Goal: Task Accomplishment & Management: Use online tool/utility

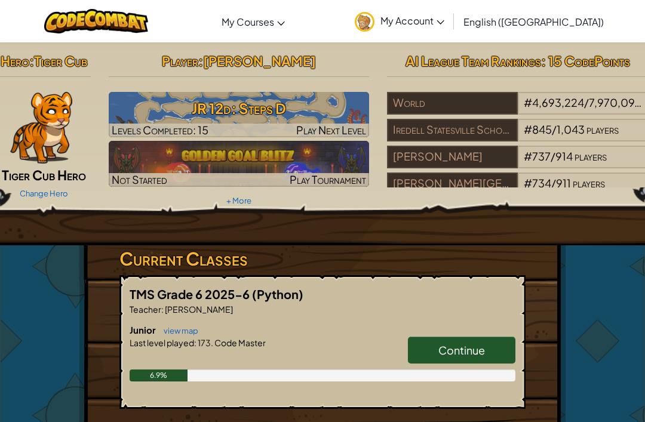
click at [475, 345] on span "Continue" at bounding box center [461, 350] width 47 height 14
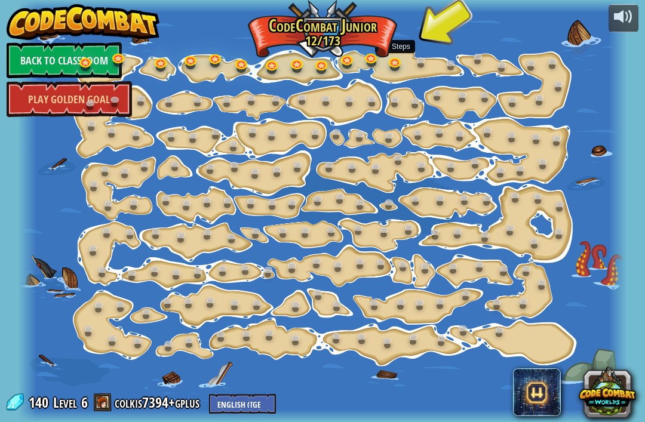
click at [395, 62] on link at bounding box center [397, 63] width 24 height 18
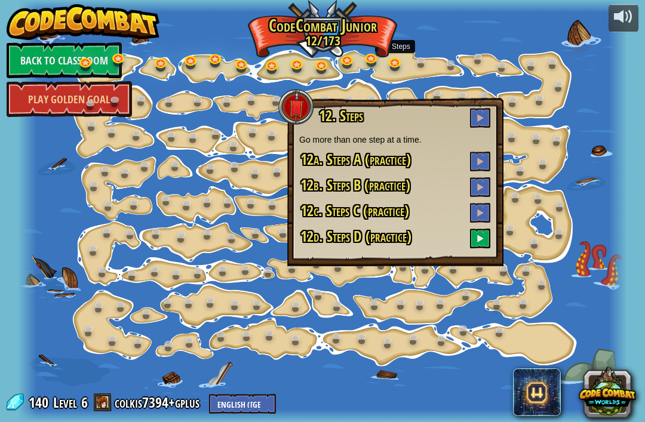
click at [477, 236] on button at bounding box center [480, 239] width 20 height 20
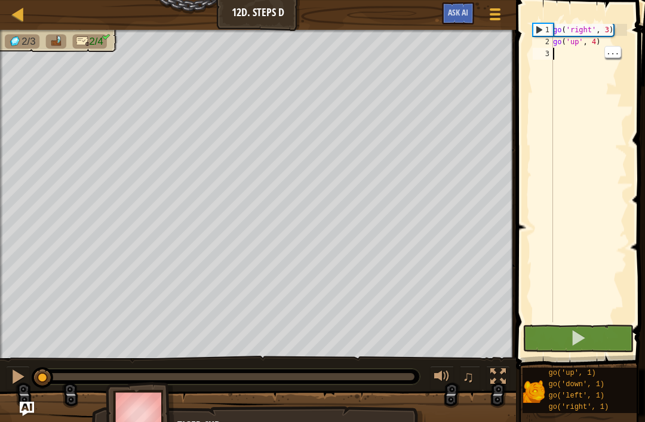
click at [564, 56] on div "go ( 'right' , 3 ) go ( 'up' , 4 )" at bounding box center [589, 185] width 76 height 322
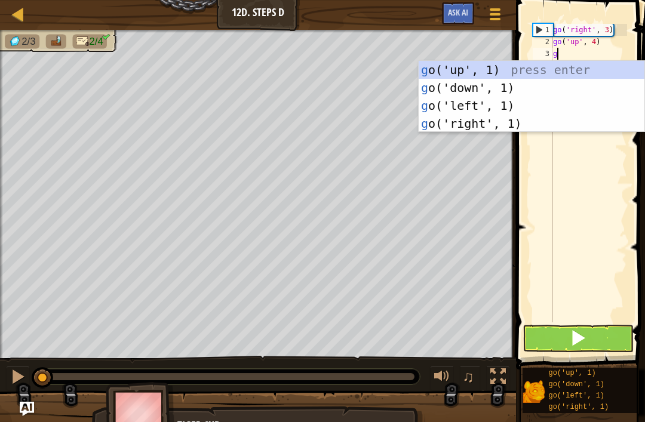
type textarea "go"
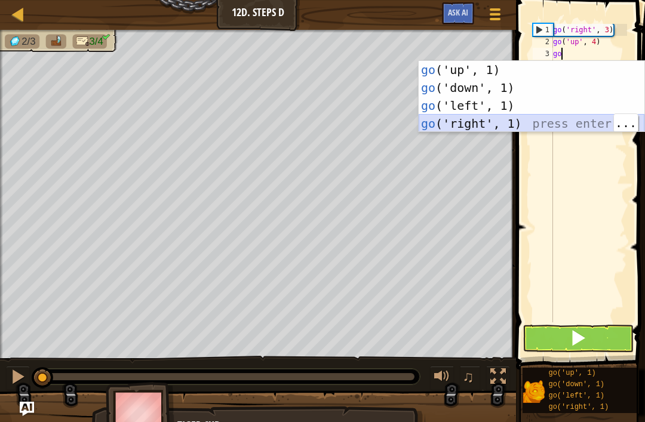
click at [489, 125] on div "go ('up', 1) press enter go ('down', 1) press enter go ('left', 1) press enter …" at bounding box center [532, 114] width 226 height 107
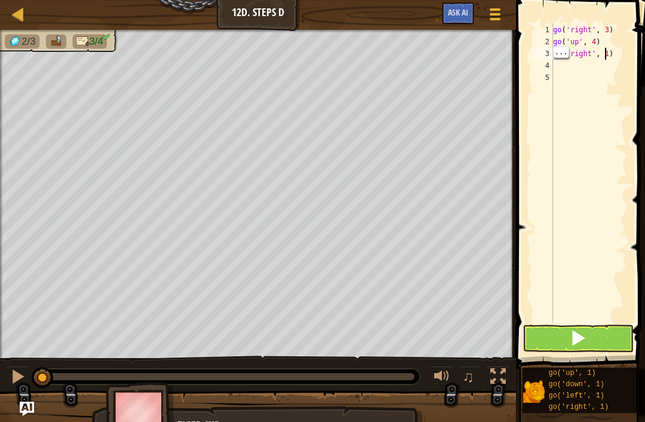
click at [615, 53] on div "go ( 'right' , 3 ) go ( 'up' , 4 ) go ( 'right' , 1 )" at bounding box center [589, 185] width 76 height 322
type textarea "go('right', 3)"
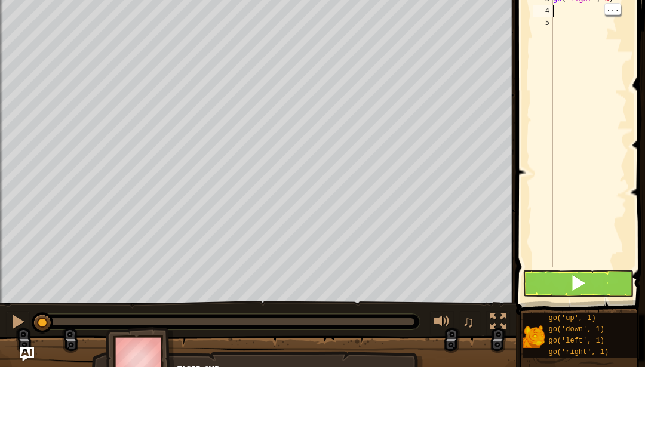
type textarea "g"
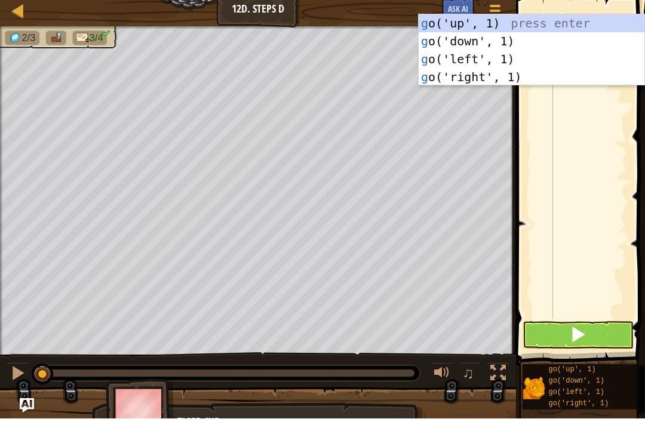
click at [483, 44] on div "g o('up', 1) press enter g o('down', 1) press enter g o('left', 1) press enter …" at bounding box center [532, 71] width 226 height 107
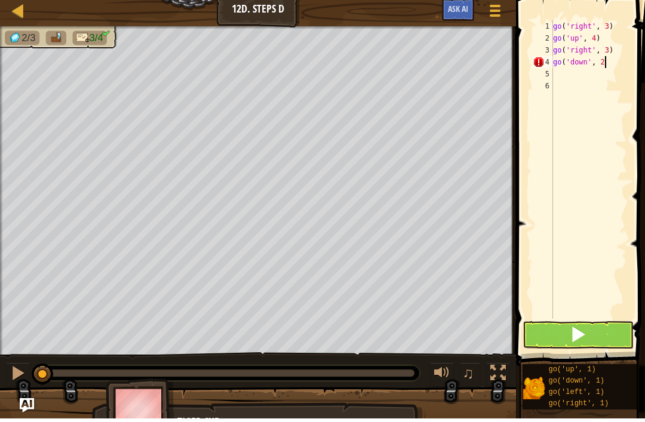
scroll to position [6, 4]
type textarea "go('down', 2)"
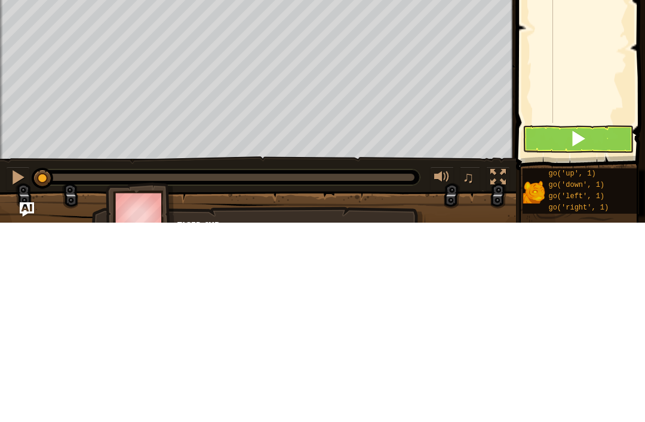
click at [606, 325] on button at bounding box center [578, 338] width 111 height 27
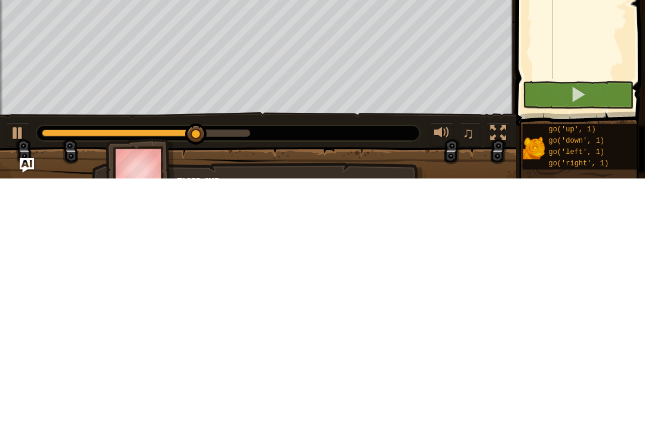
click at [491, 369] on div at bounding box center [498, 377] width 16 height 16
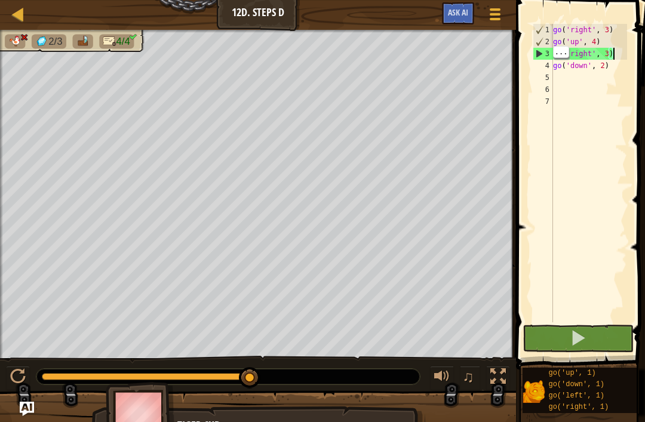
click at [620, 54] on div "go ( 'right' , 3 ) go ( 'up' , 4 ) go ( 'right' , 3 ) go ( 'down' , 2 )" at bounding box center [589, 185] width 76 height 322
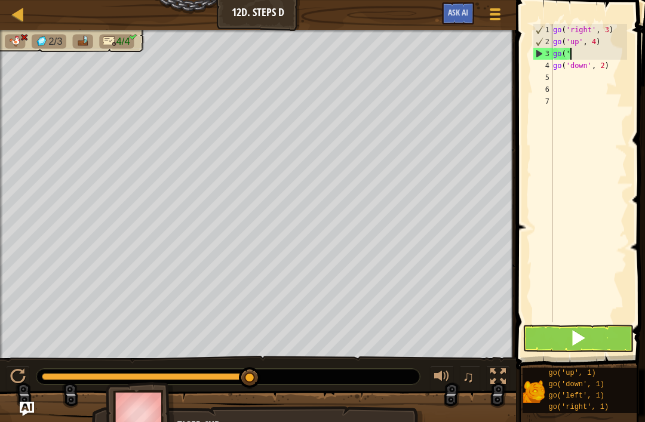
type textarea "go('l"
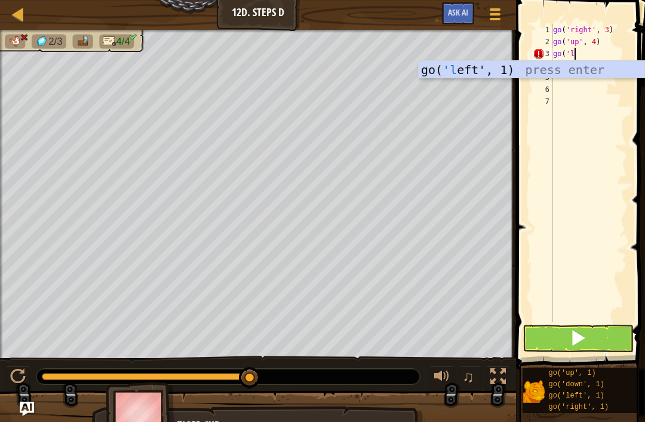
scroll to position [6, 1]
click at [487, 67] on div "go( 'l eft', 1) press enter" at bounding box center [532, 88] width 226 height 54
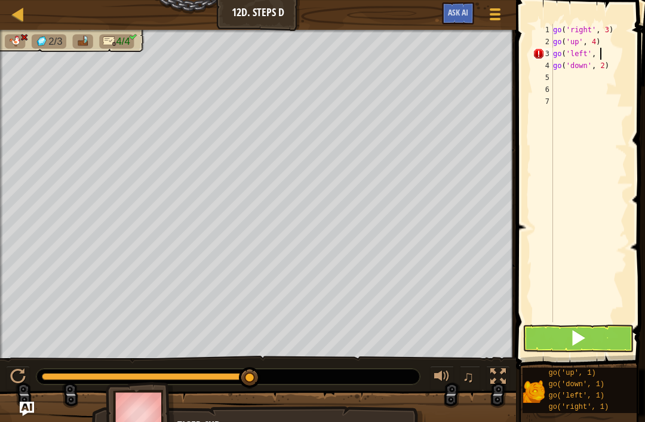
scroll to position [6, 4]
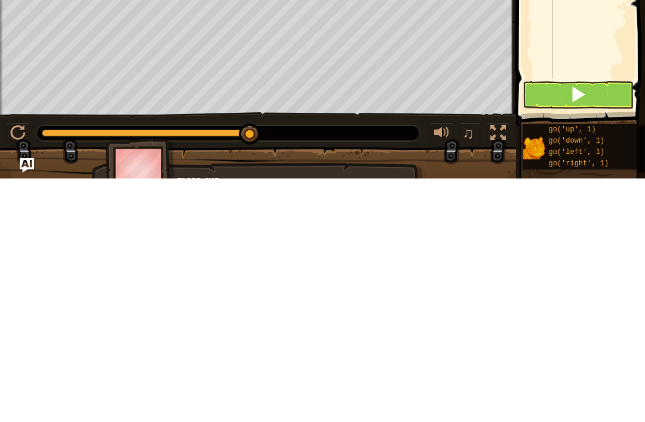
type textarea "go('left', 3)"
click at [495, 369] on div at bounding box center [498, 377] width 16 height 16
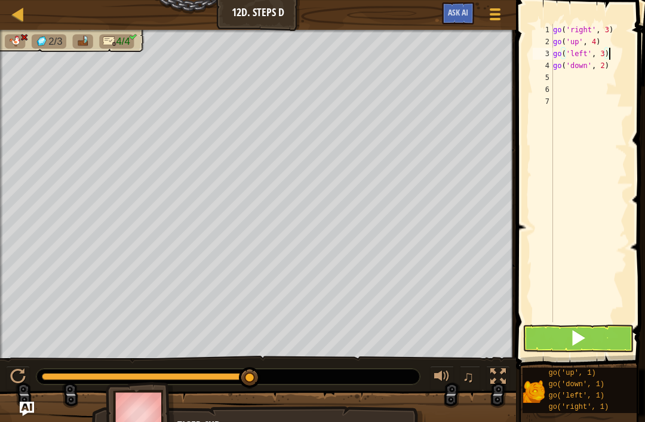
click at [24, 374] on div at bounding box center [18, 377] width 16 height 16
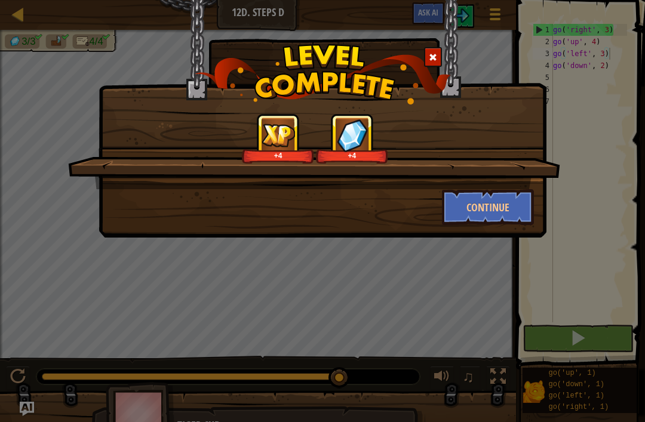
click at [479, 205] on button "Continue" at bounding box center [488, 207] width 93 height 36
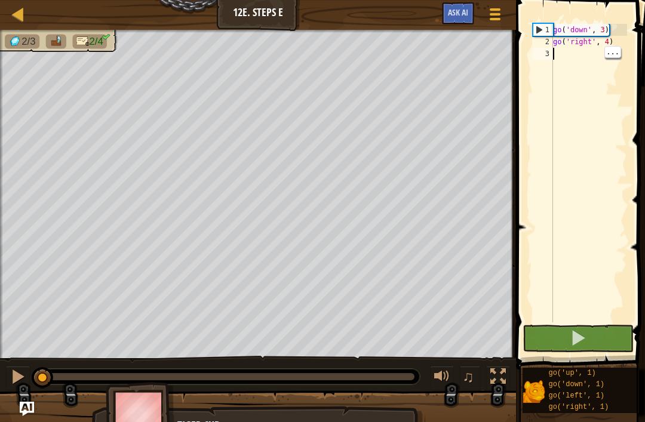
click at [569, 57] on div "go ( 'down' , 3 ) go ( 'right' , 4 )" at bounding box center [589, 185] width 76 height 322
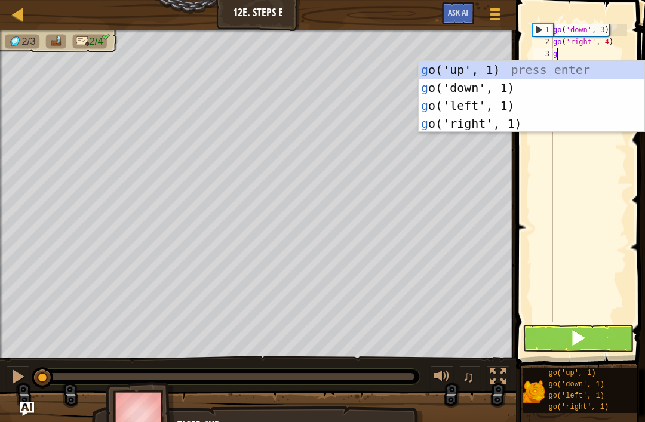
type textarea "go"
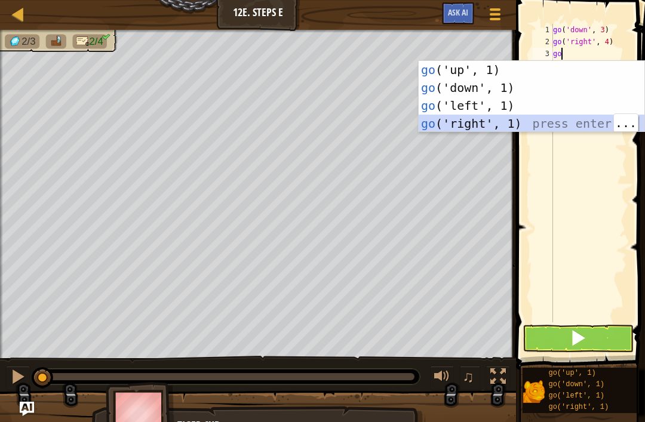
click at [479, 69] on div "go ('up', 1) press enter go ('down', 1) press enter go ('left', 1) press enter …" at bounding box center [532, 114] width 226 height 107
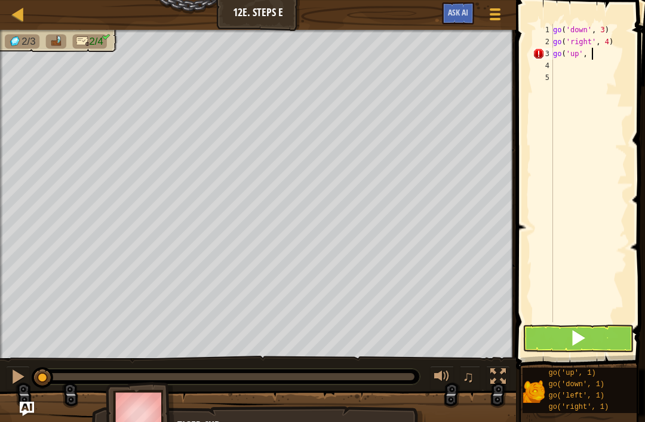
scroll to position [6, 3]
type textarea "go('up', 3)"
type textarea "l"
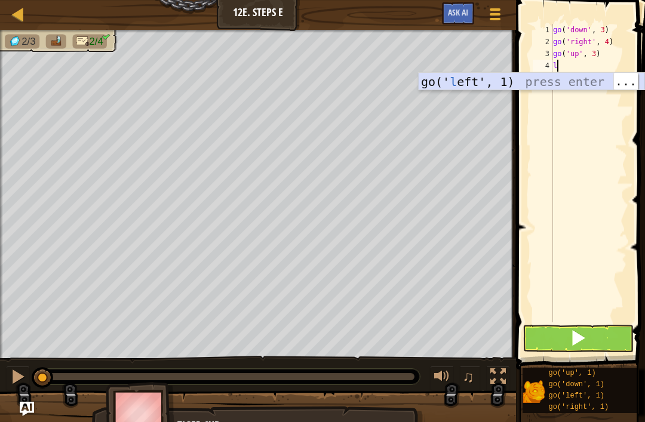
click at [497, 79] on div "go(' l eft', 1) press enter" at bounding box center [532, 100] width 226 height 54
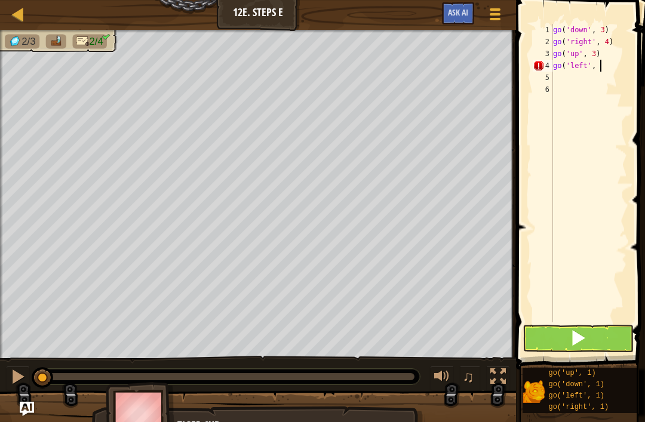
scroll to position [6, 4]
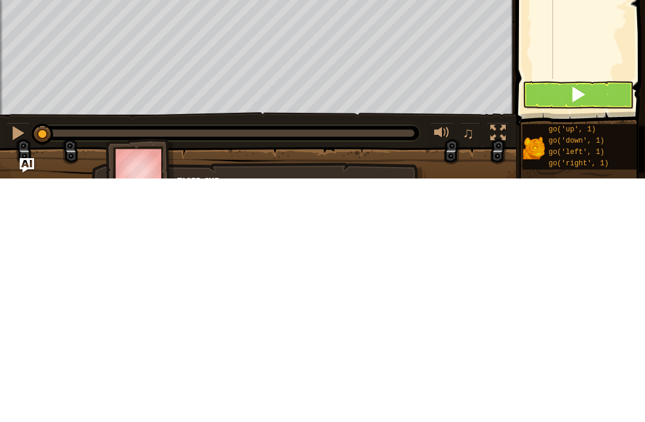
type textarea "go('left', 2)"
click at [501, 369] on div at bounding box center [498, 377] width 16 height 16
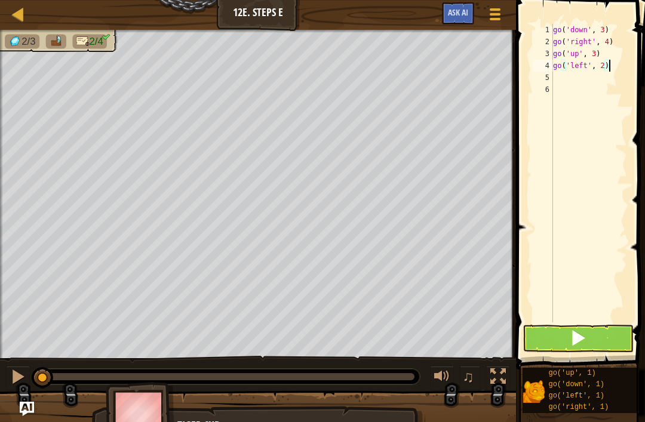
click at [610, 330] on button at bounding box center [578, 338] width 111 height 27
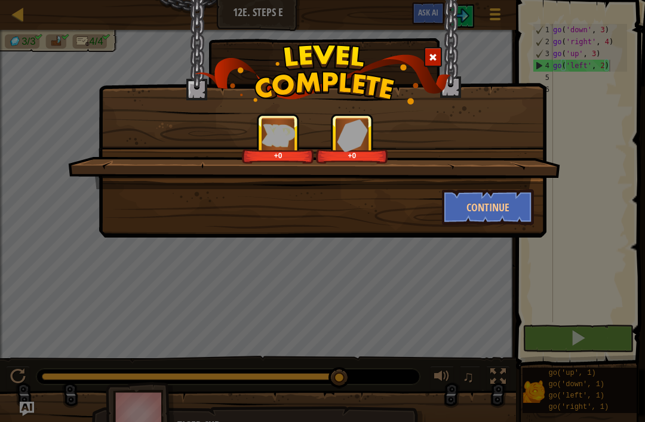
click at [471, 215] on button "Continue" at bounding box center [488, 207] width 93 height 36
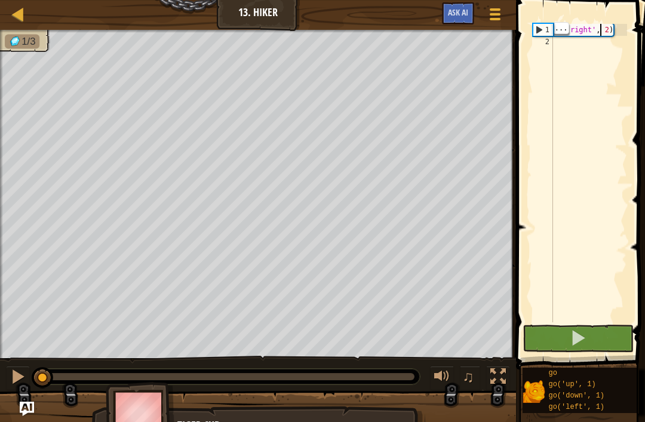
click at [622, 29] on div "go ( 'right' , 2 )" at bounding box center [589, 185] width 76 height 322
click at [616, 30] on div "go ( 'right' , 2 )" at bounding box center [589, 185] width 76 height 322
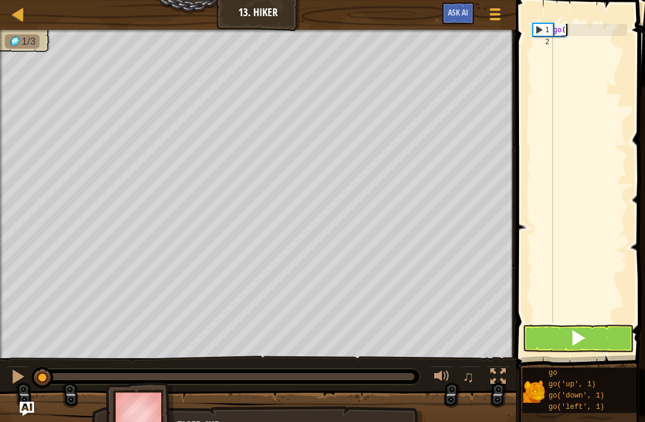
type textarea "g"
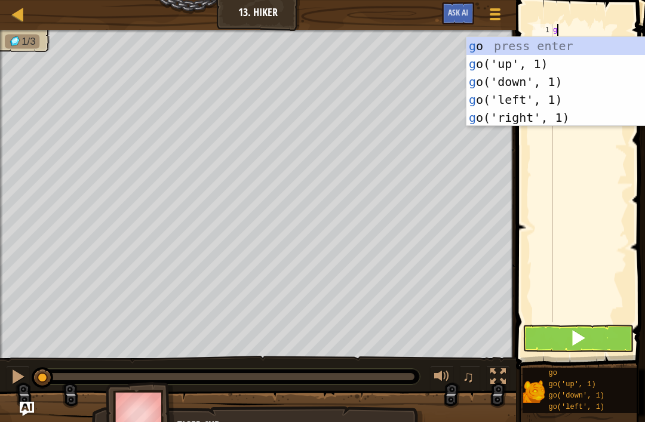
type textarea "go"
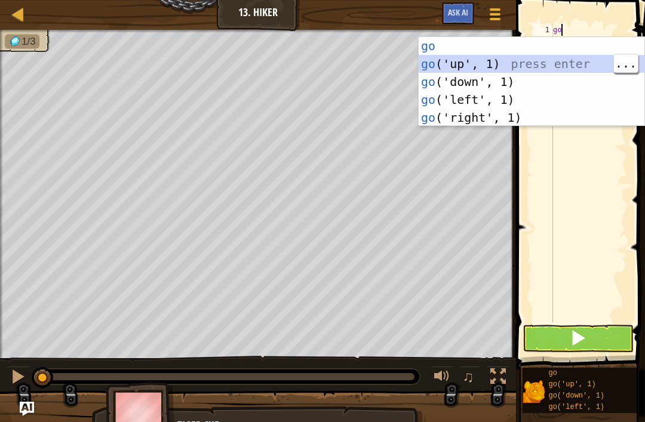
click at [478, 64] on div "go press enter go ('up', 1) press enter go ('down', 1) press enter go ('left', …" at bounding box center [532, 99] width 226 height 125
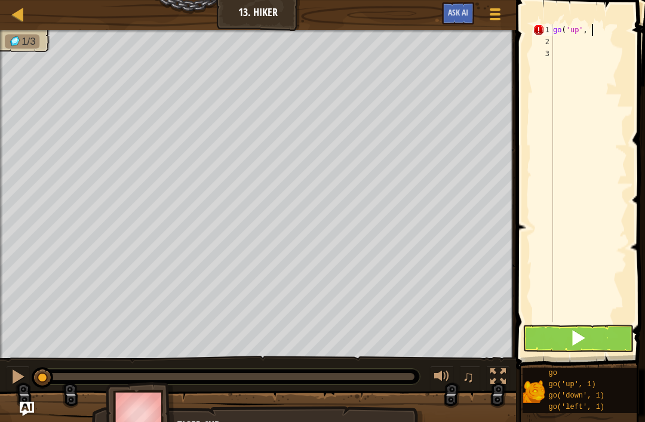
scroll to position [6, 3]
type textarea "go('up', 2)"
click at [561, 43] on div "go ( 'up' , 2 )" at bounding box center [589, 185] width 76 height 322
type textarea "d"
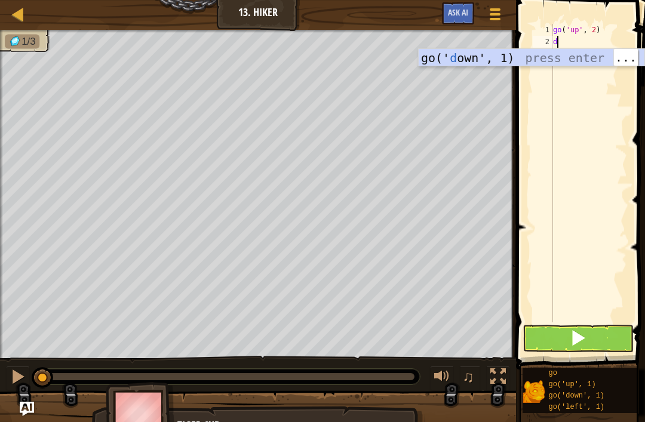
click at [491, 54] on div "go(' d own', 1) press enter" at bounding box center [532, 76] width 226 height 54
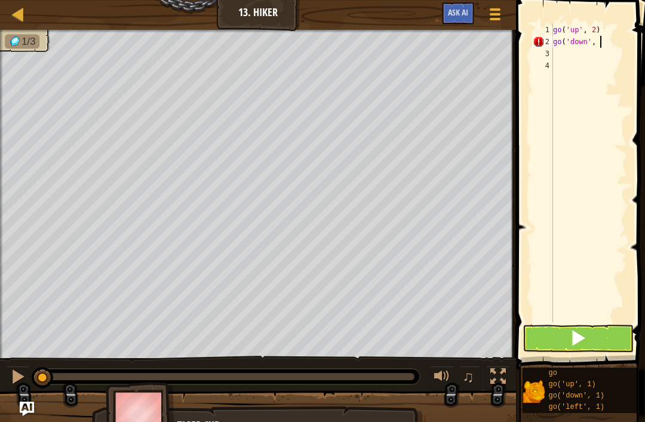
scroll to position [6, 4]
type textarea "go('down', 2)"
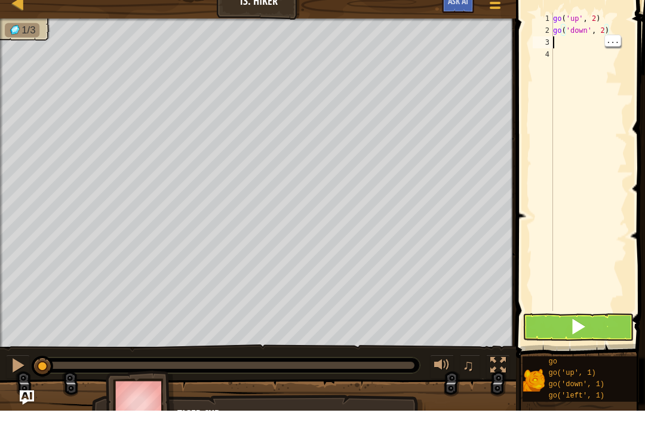
scroll to position [6, 0]
type textarea "r"
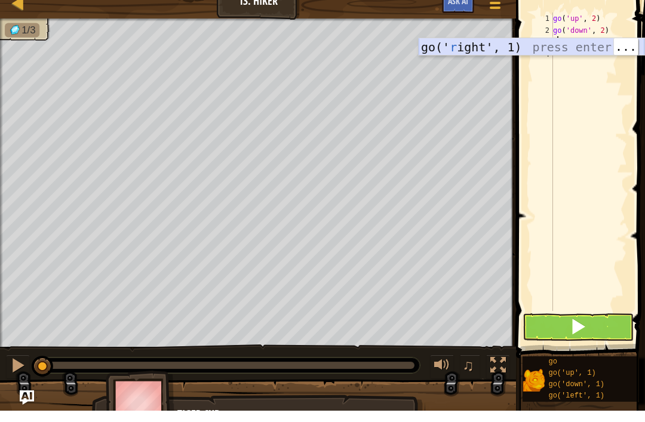
click at [500, 50] on div "go(' r ight', 1) press enter" at bounding box center [532, 77] width 226 height 54
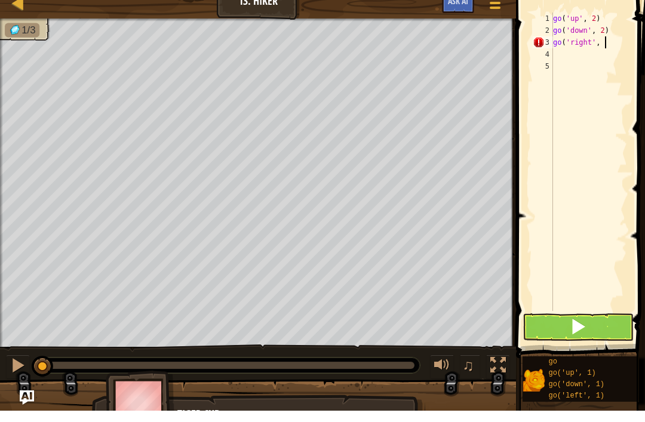
scroll to position [6, 4]
type textarea "go('right', 4)"
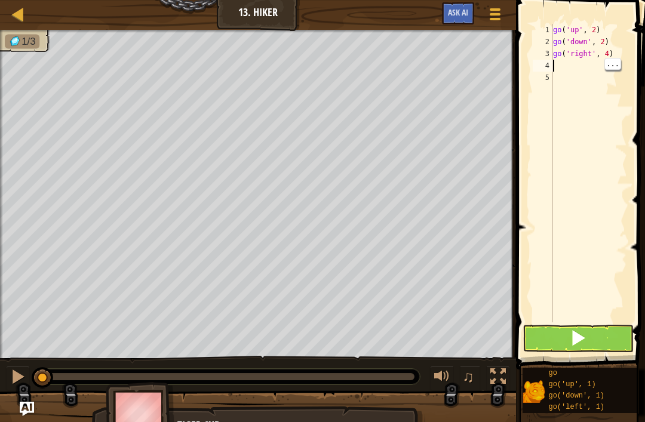
type textarea "l"
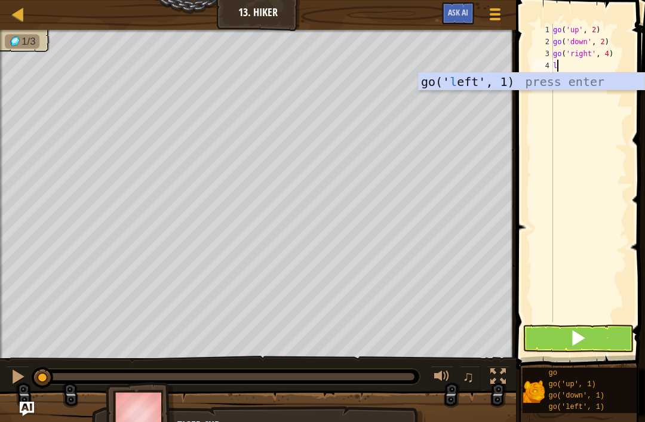
click at [489, 83] on div "go(' l eft', 1) press enter" at bounding box center [532, 100] width 226 height 54
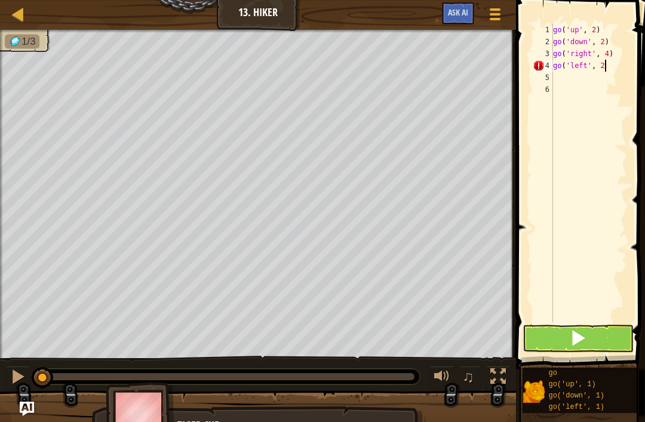
scroll to position [6, 4]
type textarea "go('left', 2)"
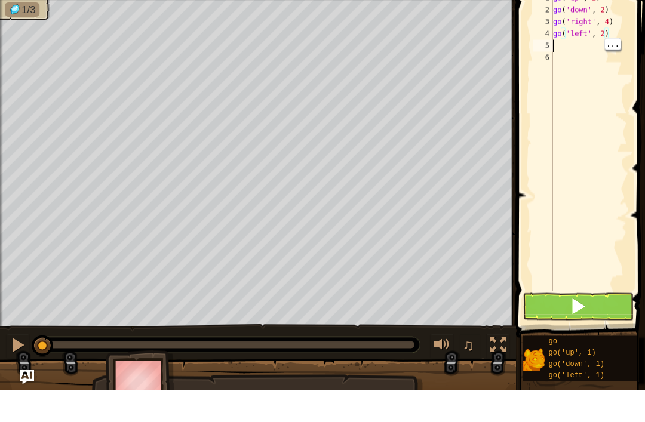
scroll to position [6, 0]
type textarea "u"
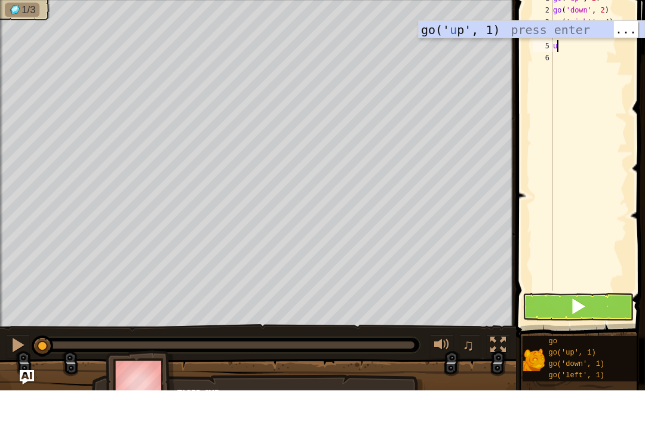
click at [449, 53] on div "go(' u p', 1) press enter" at bounding box center [532, 80] width 226 height 54
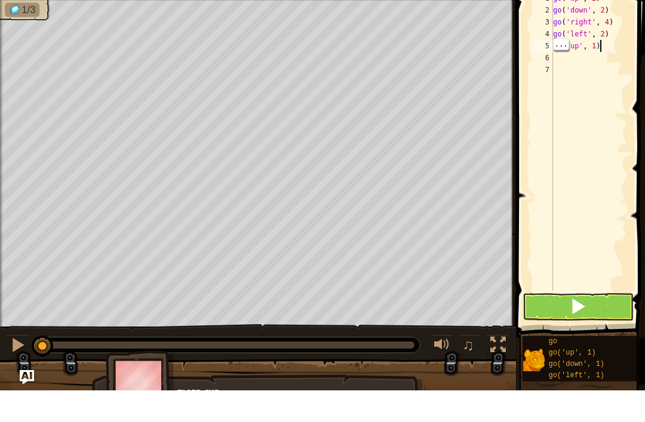
click at [607, 44] on div "go ( 'up' , 2 ) go ( 'down' , 2 ) go ( 'right' , 4 ) go ( 'left' , 2 ) go ( 'up…" at bounding box center [589, 185] width 76 height 322
type textarea "go('up', 3)"
type textarea "l"
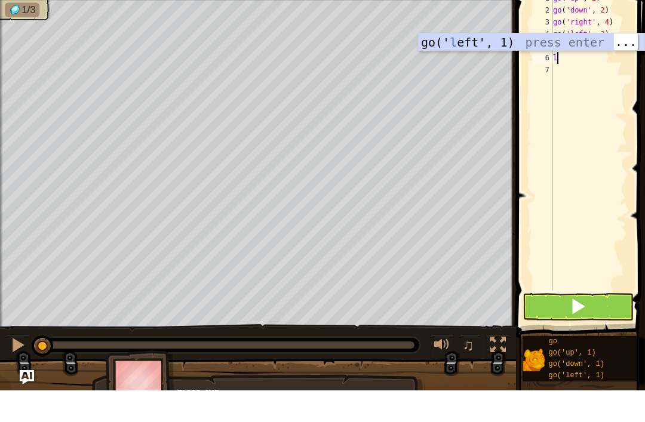
click at [498, 65] on div "go(' l eft', 1) press enter" at bounding box center [532, 92] width 226 height 54
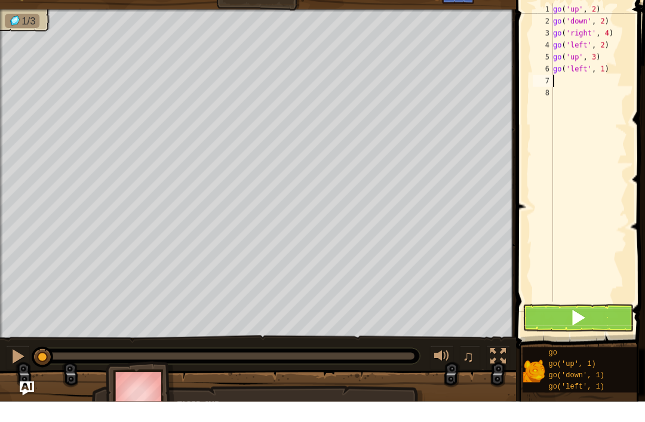
type textarea "r"
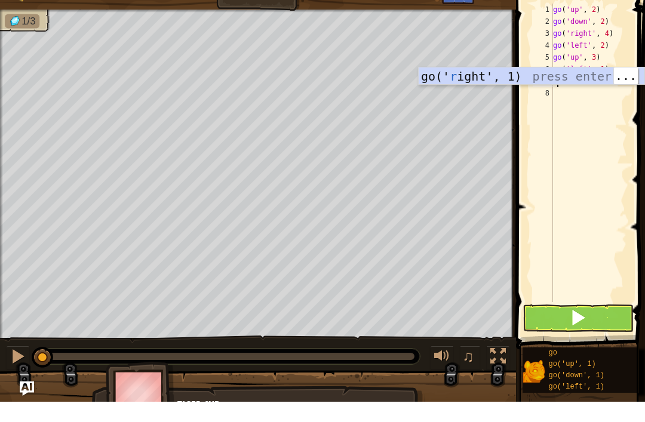
click at [501, 88] on div "go(' r ight', 1) press enter" at bounding box center [532, 115] width 226 height 54
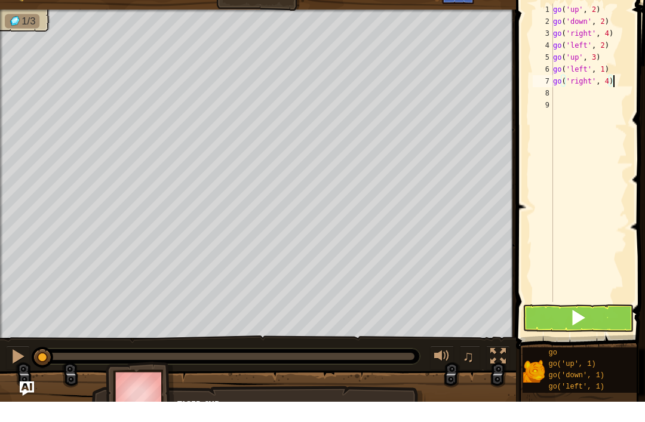
scroll to position [6, 4]
type textarea "go('right', 3)"
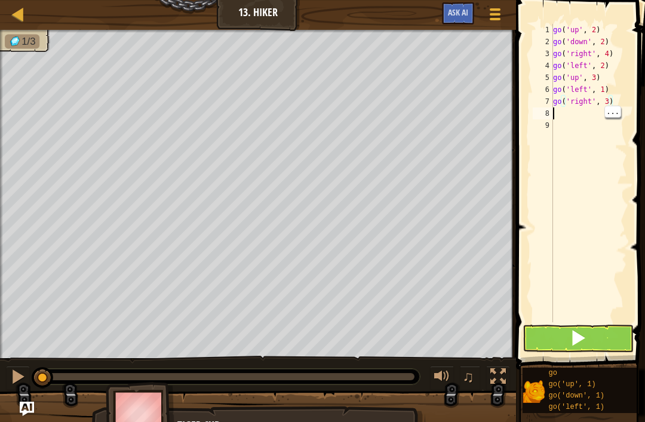
scroll to position [6, 0]
type textarea "d"
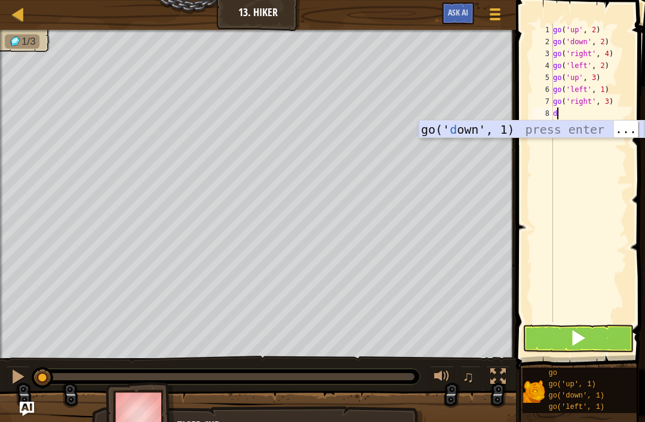
click at [500, 122] on div "go(' d own', 1) press enter" at bounding box center [532, 148] width 226 height 54
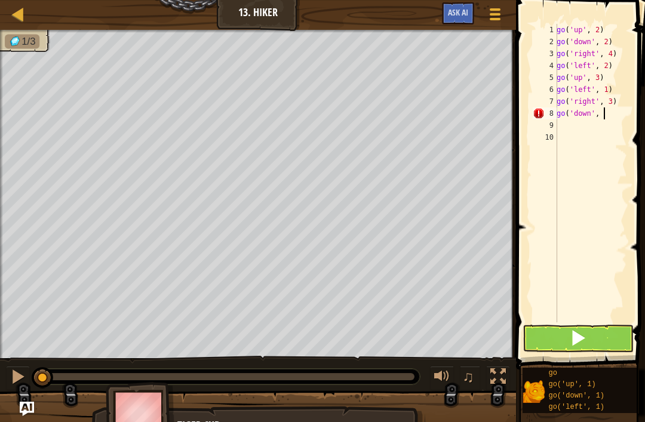
scroll to position [6, 4]
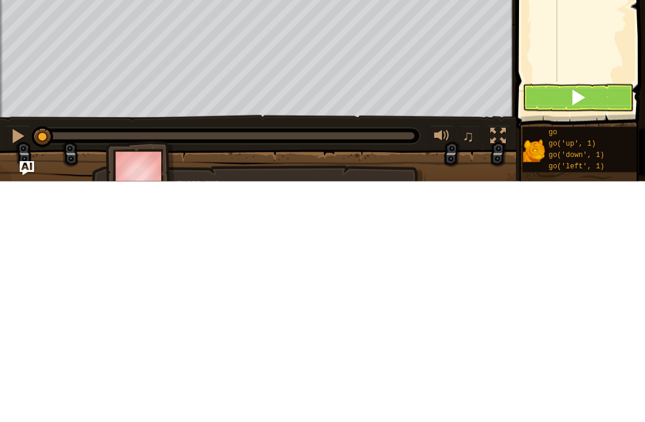
click at [497, 369] on div at bounding box center [498, 377] width 16 height 16
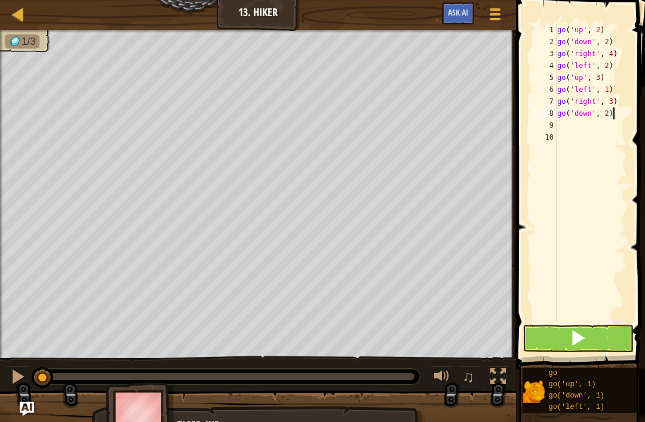
click at [16, 373] on div at bounding box center [18, 377] width 16 height 16
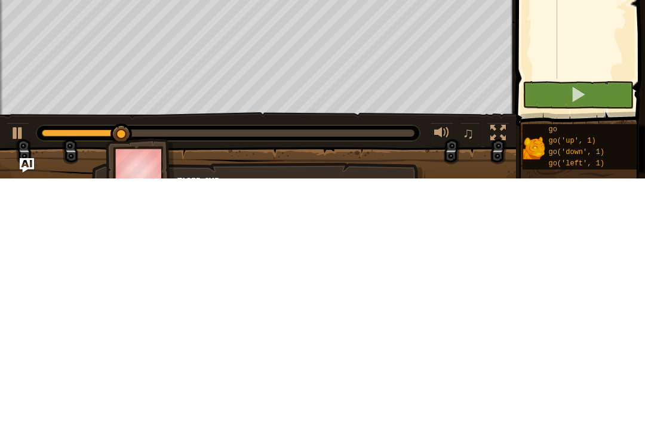
click at [500, 369] on div at bounding box center [498, 377] width 16 height 16
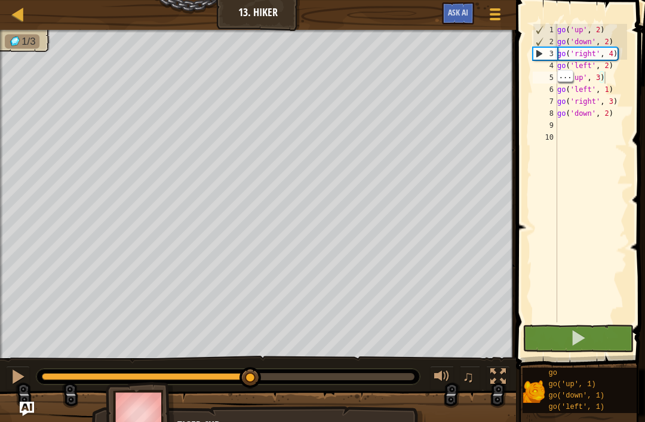
click at [8, 369] on button at bounding box center [18, 378] width 24 height 24
click at [615, 79] on div "go ( 'up' , 2 ) go ( 'down' , 2 ) go ( 'right' , 4 ) go ( 'left' , 2 ) go ( 'up…" at bounding box center [591, 185] width 72 height 322
click at [618, 63] on div "go ( 'up' , 2 ) go ( 'down' , 2 ) go ( 'right' , 4 ) go ( 'left' , 2 ) go ( 'up…" at bounding box center [591, 185] width 72 height 322
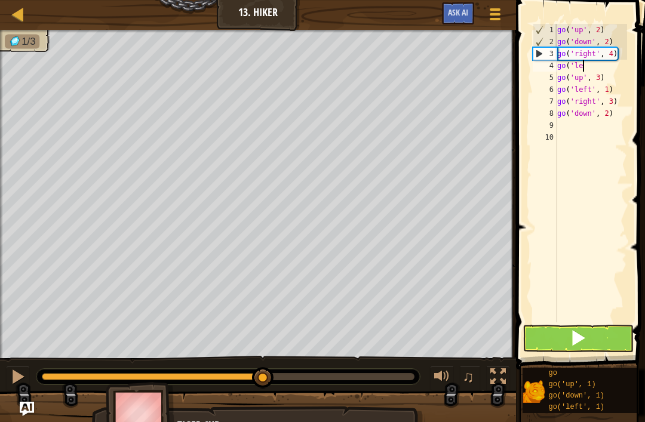
scroll to position [6, 1]
type textarea "g"
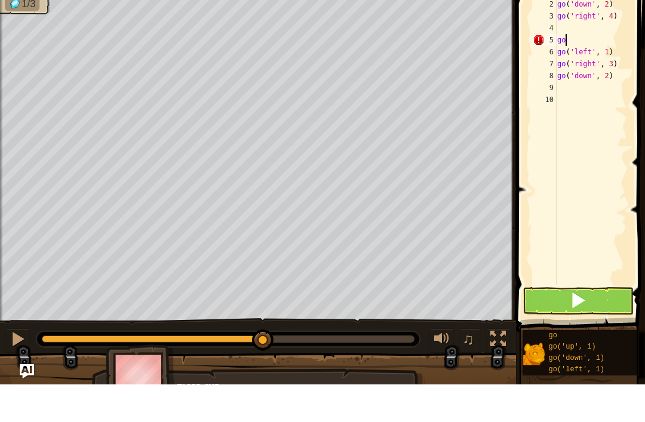
type textarea "g"
type textarea "r"
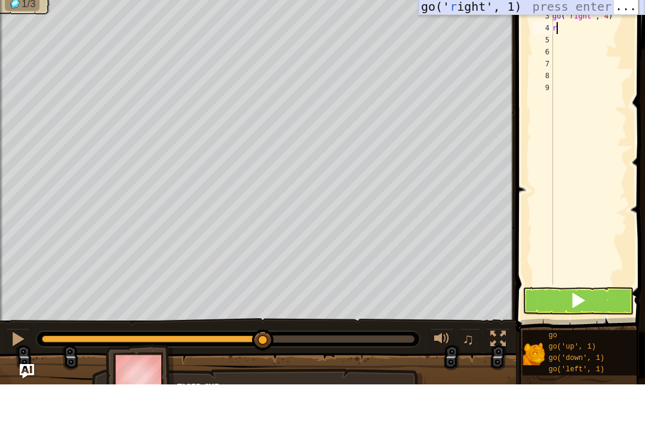
click at [490, 35] on div "go(' r ight', 1) press enter" at bounding box center [532, 62] width 226 height 54
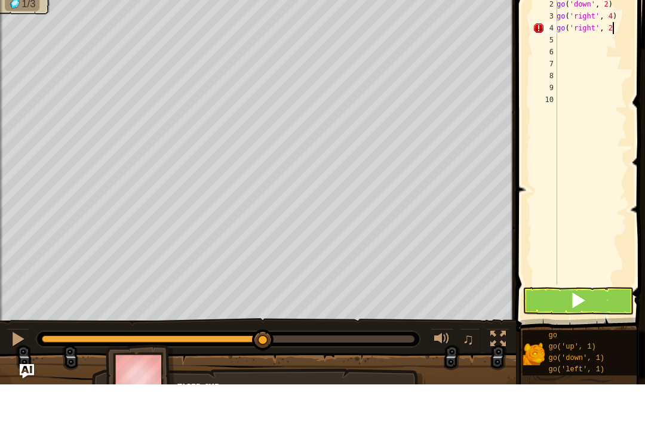
scroll to position [6, 4]
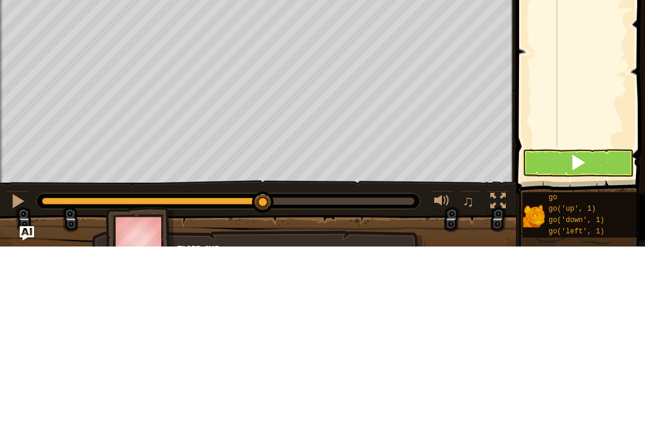
click at [575, 330] on span at bounding box center [578, 338] width 17 height 17
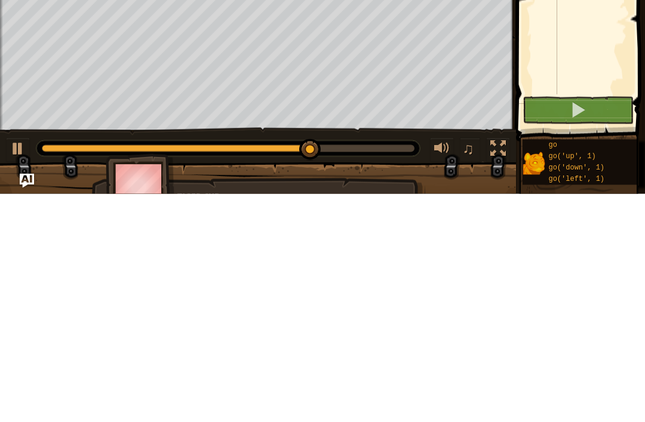
click at [19, 369] on div at bounding box center [18, 377] width 16 height 16
click at [497, 369] on div at bounding box center [498, 377] width 16 height 16
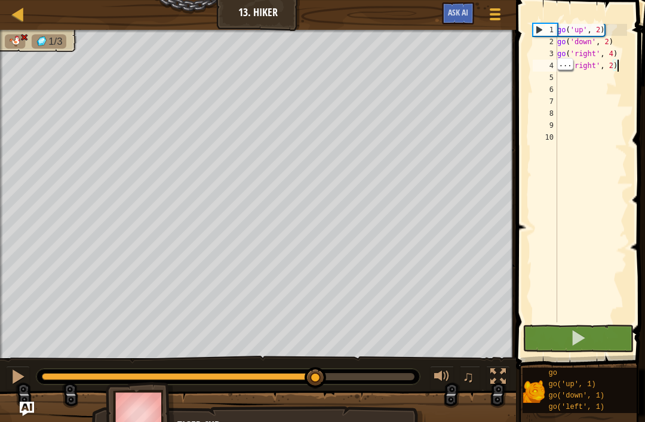
type textarea "go('right', 4)"
click at [623, 54] on div "go ( 'up' , 2 ) go ( 'down' , 2 ) go ( 'right' , 4 ) go ( 'right' , 2 )" at bounding box center [591, 185] width 72 height 322
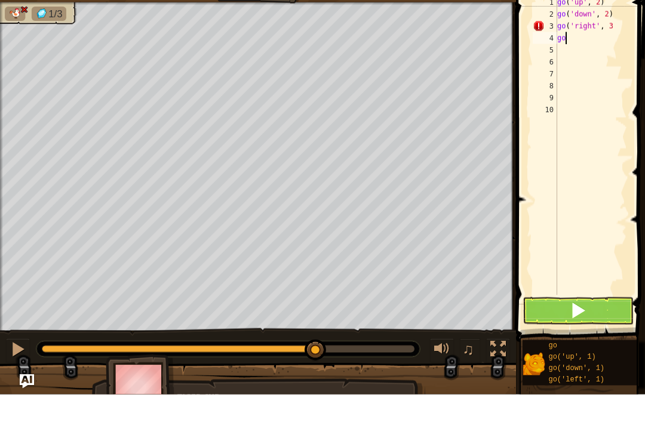
scroll to position [6, 0]
type textarea "go"
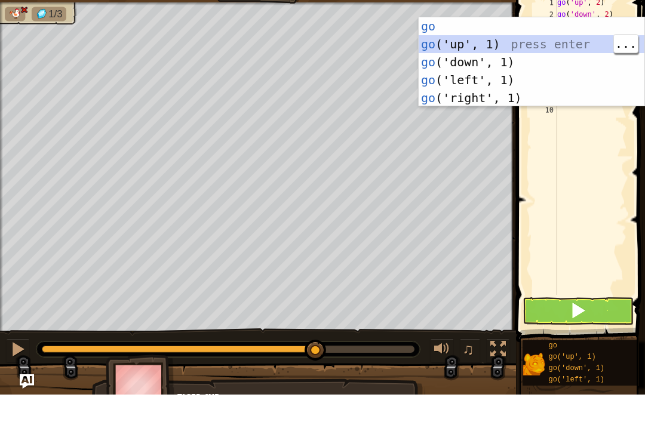
click at [469, 45] on div "go press enter go ('up', 1) press enter go ('down', 1) press enter go ('left', …" at bounding box center [532, 107] width 226 height 125
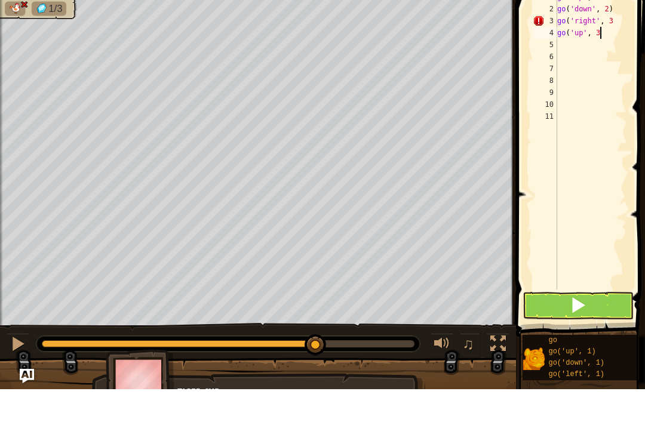
scroll to position [6, 3]
type textarea "go('up', 3)"
type textarea "r"
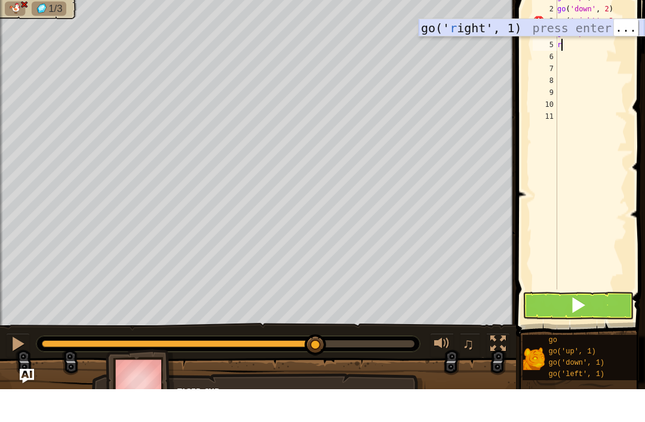
click at [494, 52] on div "go(' r ight', 1) press enter" at bounding box center [532, 79] width 226 height 54
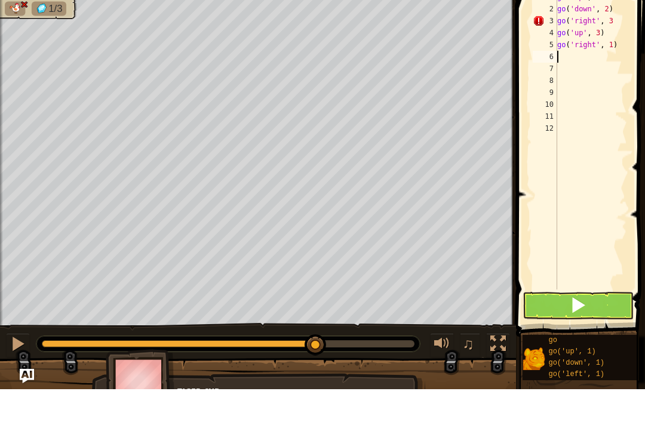
click at [625, 38] on div "go ( 'up' , 2 ) go ( 'down' , 2 ) go ( 'right' , 3 go ( 'up' , 3 ) go ( 'right'…" at bounding box center [591, 185] width 72 height 322
click at [517, 83] on span at bounding box center [581, 167] width 139 height 405
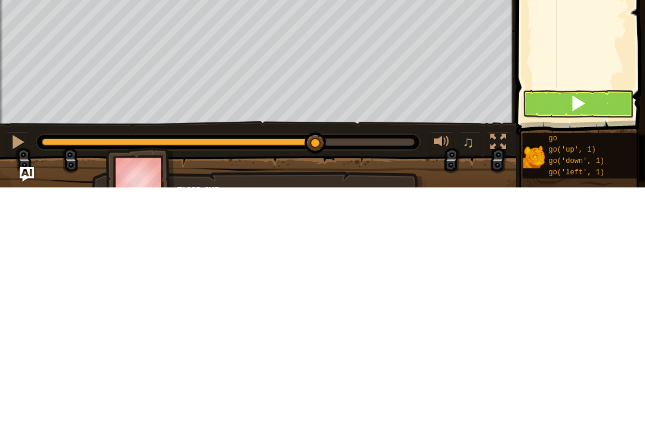
click at [602, 325] on button at bounding box center [578, 338] width 111 height 27
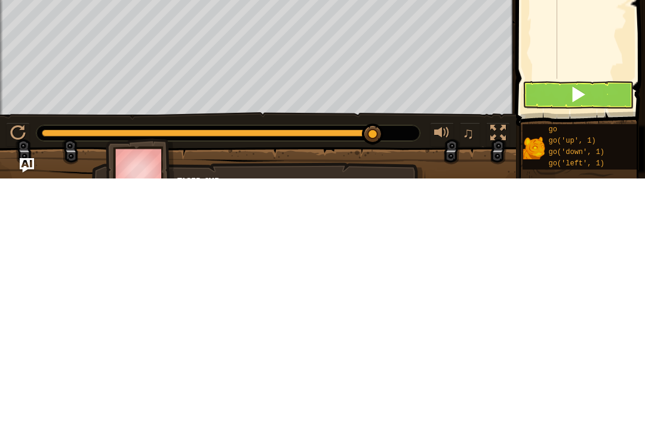
click at [18, 369] on div at bounding box center [18, 377] width 16 height 16
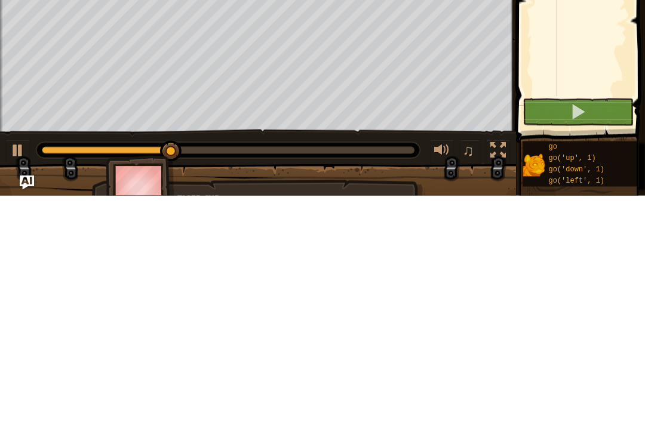
click at [496, 369] on div at bounding box center [498, 377] width 16 height 16
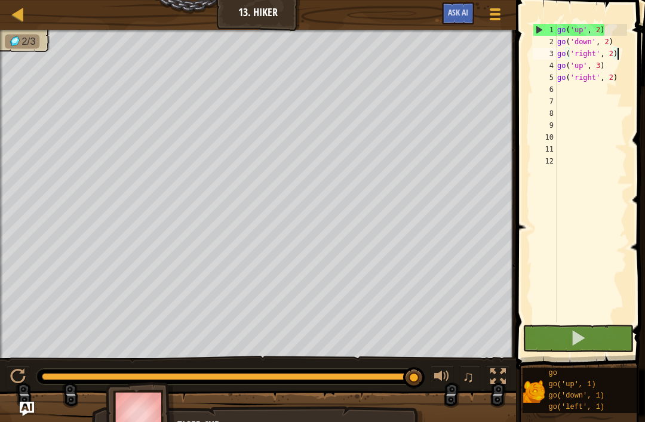
click at [468, 15] on button "Ask AI" at bounding box center [458, 13] width 32 height 22
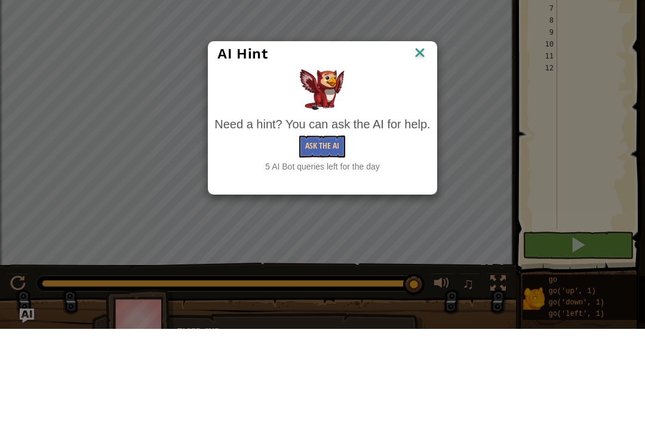
click at [328, 229] on button "Ask the AI" at bounding box center [322, 240] width 46 height 22
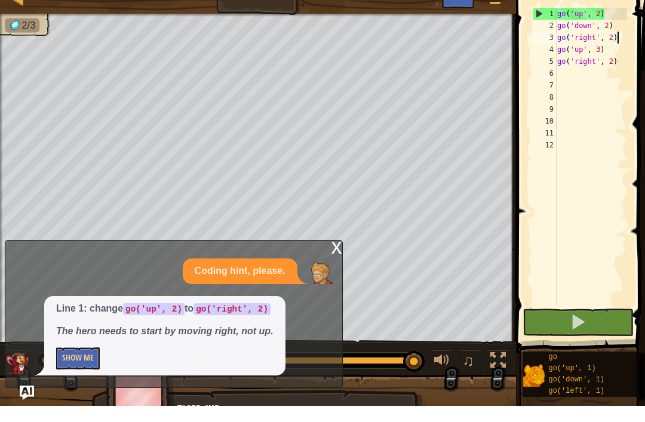
scroll to position [6, 4]
click at [613, 25] on div "go ( 'up' , 2 ) go ( 'down' , 2 ) go ( 'right' , 2 ) go ( 'up' , 3 ) go ( 'righ…" at bounding box center [591, 185] width 72 height 322
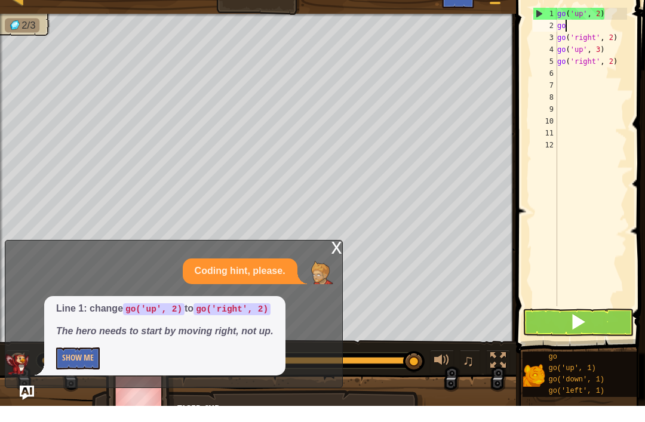
type textarea "g"
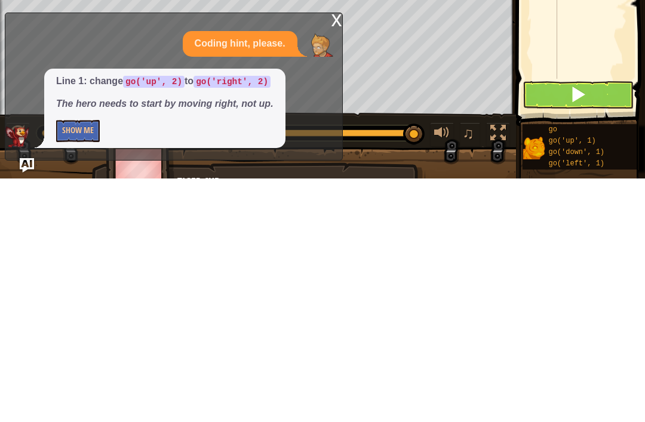
click at [88, 364] on button "Show Me" at bounding box center [78, 375] width 44 height 22
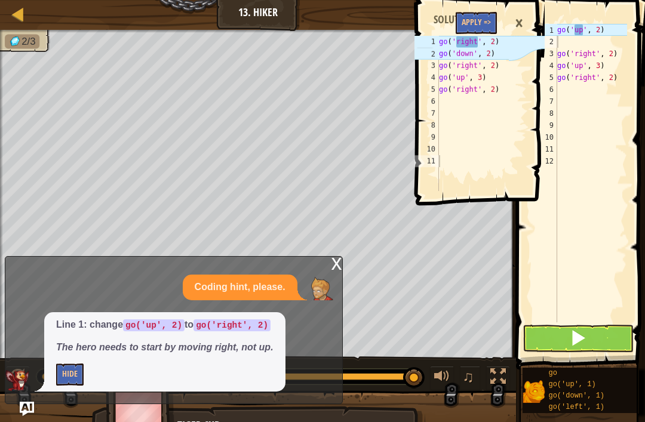
click at [480, 13] on button "Apply =>" at bounding box center [476, 23] width 41 height 22
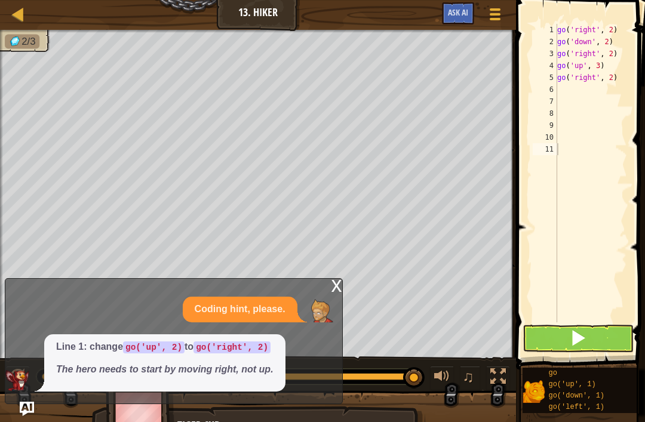
click at [598, 342] on button at bounding box center [578, 338] width 111 height 27
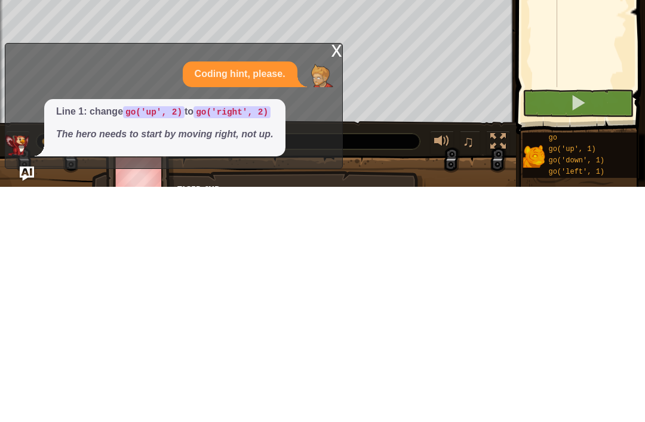
click at [340, 279] on div "x" at bounding box center [336, 285] width 11 height 12
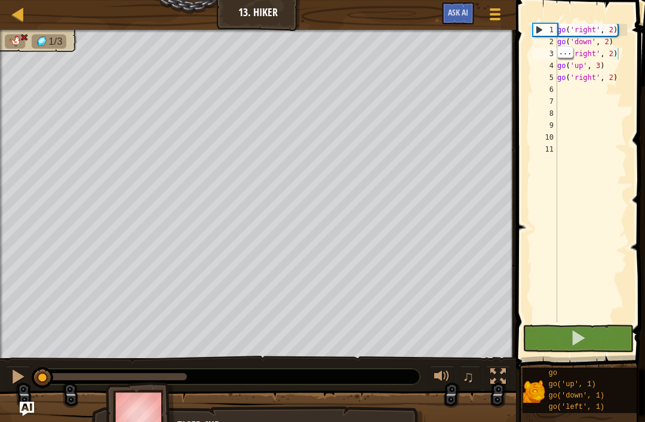
click at [625, 53] on div "go ( 'right' , 2 ) go ( 'down' , 2 ) go ( 'right' , 2 ) go ( 'up' , 3 ) go ( 'r…" at bounding box center [591, 185] width 72 height 322
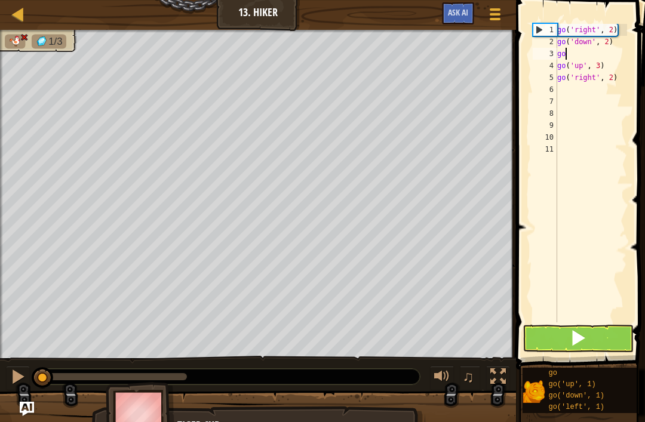
type textarea "g"
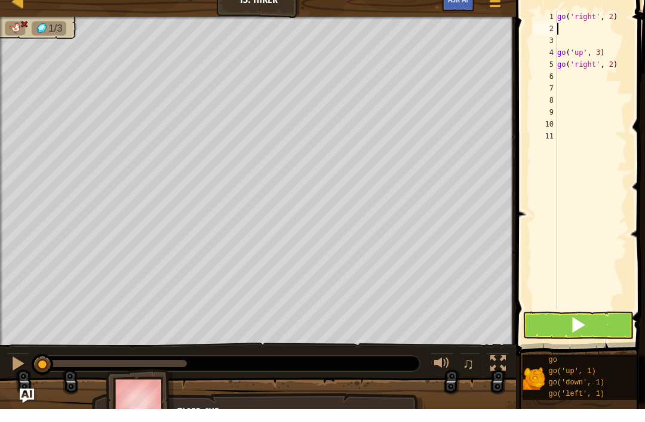
type textarea "u"
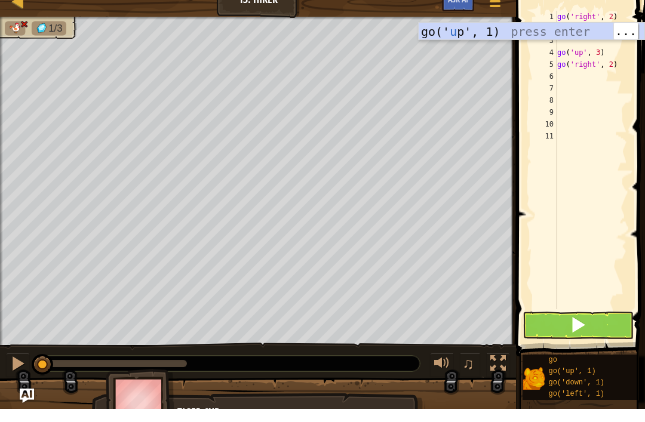
click at [475, 36] on div "go(' u p', 1) press enter" at bounding box center [532, 63] width 226 height 54
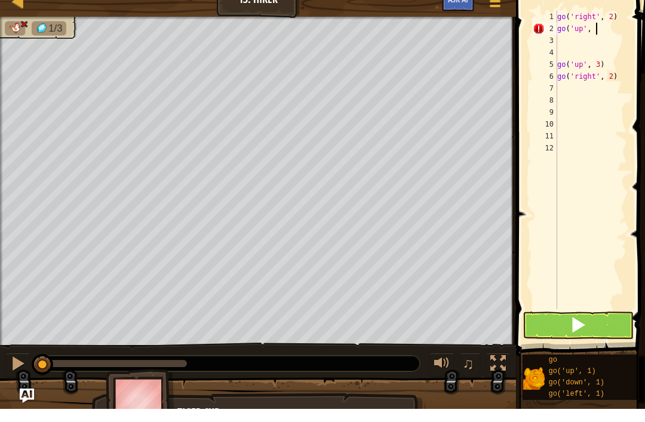
scroll to position [6, 3]
type textarea "go('up', 3)"
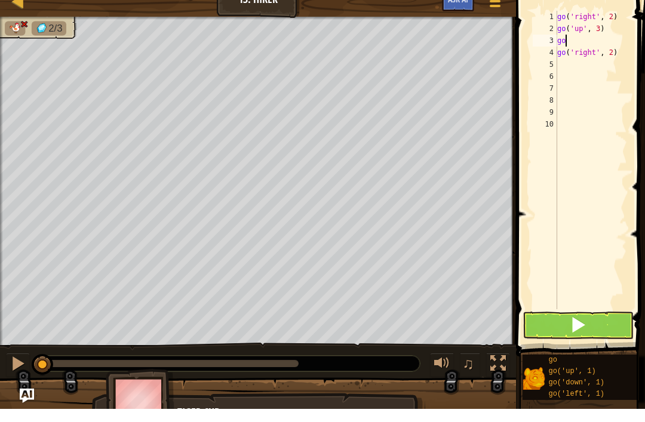
type textarea "g"
type textarea "go('right', 2)"
click at [570, 38] on div "go ( 'right' , 2 ) go ( 'up' , 3 ) go ( 'right' , 2 )" at bounding box center [591, 185] width 72 height 322
type textarea "go('up', 3)"
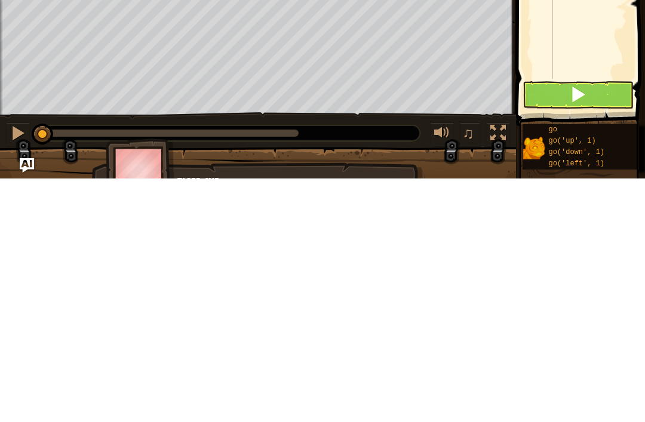
click at [20, 369] on div at bounding box center [18, 377] width 16 height 16
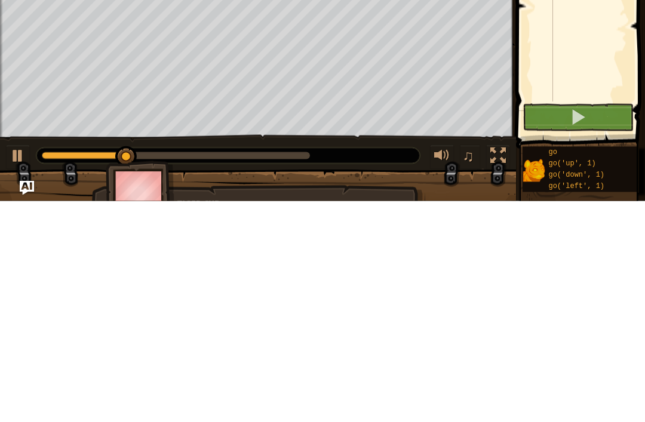
click at [496, 369] on div at bounding box center [498, 377] width 16 height 16
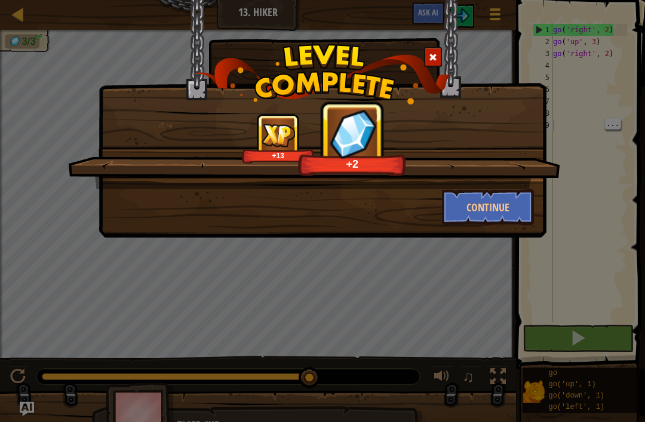
click at [461, 204] on button "Continue" at bounding box center [488, 207] width 93 height 36
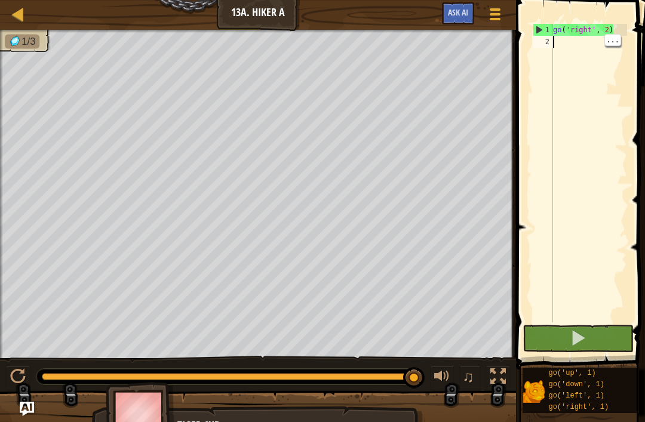
click at [571, 48] on div "go ( 'right' , 2 )" at bounding box center [589, 185] width 76 height 322
type textarea "d"
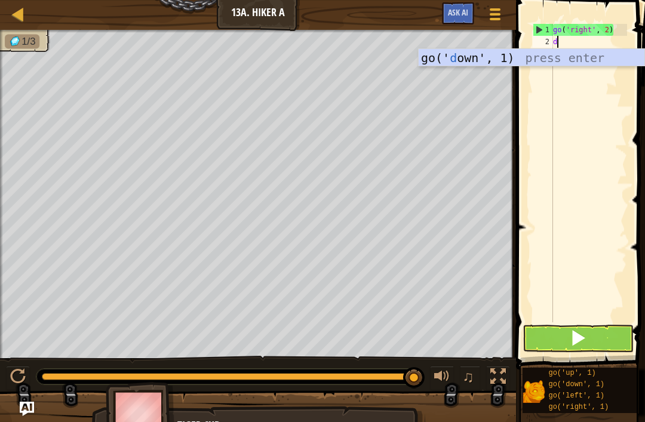
scroll to position [6, 0]
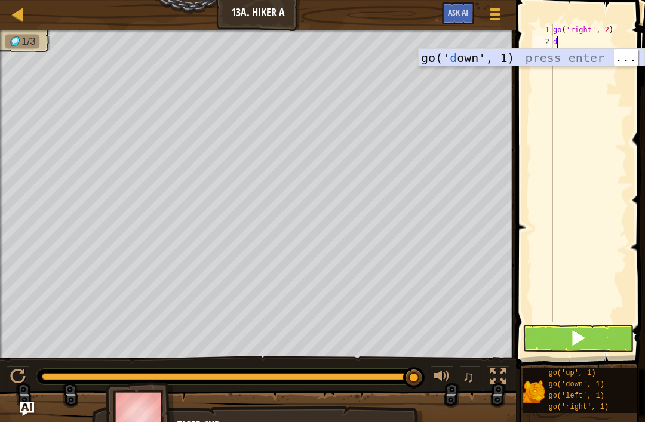
click at [472, 59] on div "go(' d own', 1) press enter" at bounding box center [532, 76] width 226 height 54
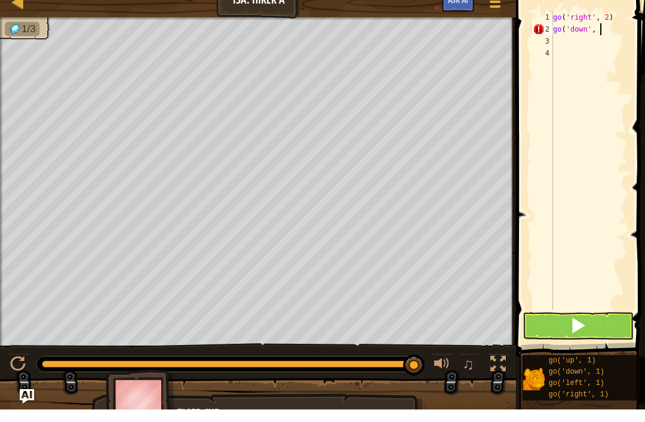
scroll to position [6, 4]
type textarea "go('down', 3)"
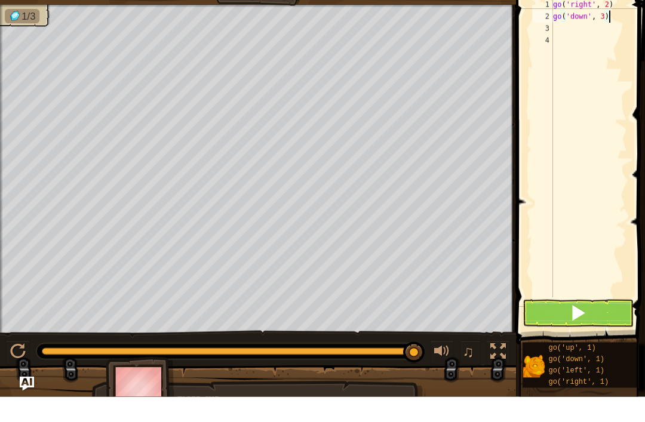
scroll to position [6, 0]
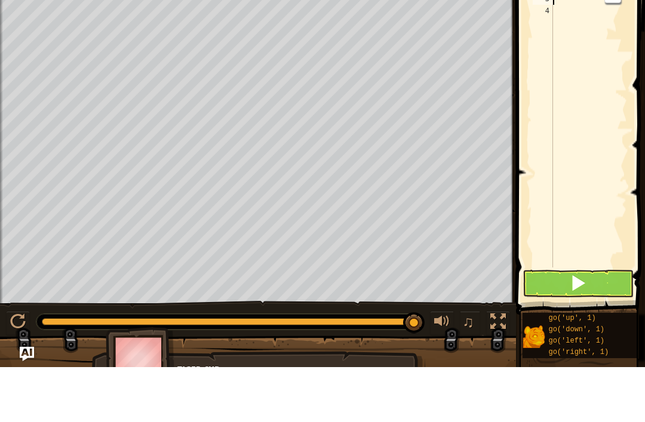
type textarea "r"
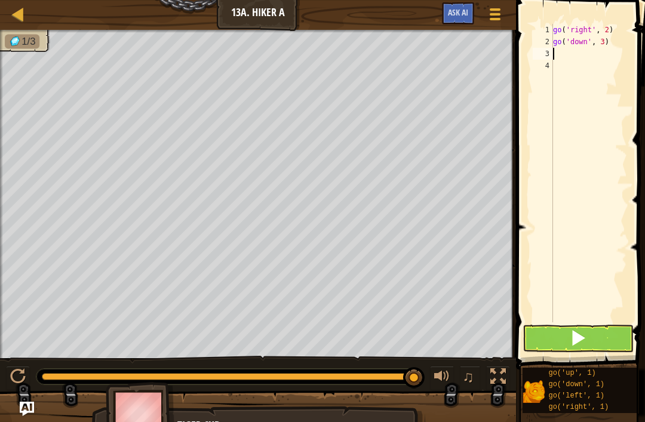
type textarea "r"
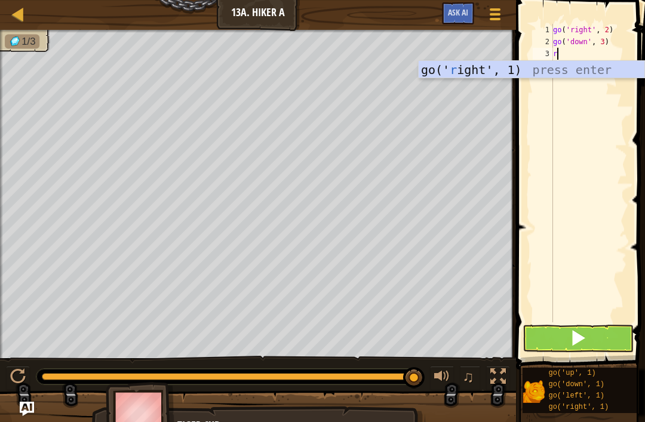
click at [483, 70] on div "go(' r ight', 1) press enter" at bounding box center [532, 88] width 226 height 54
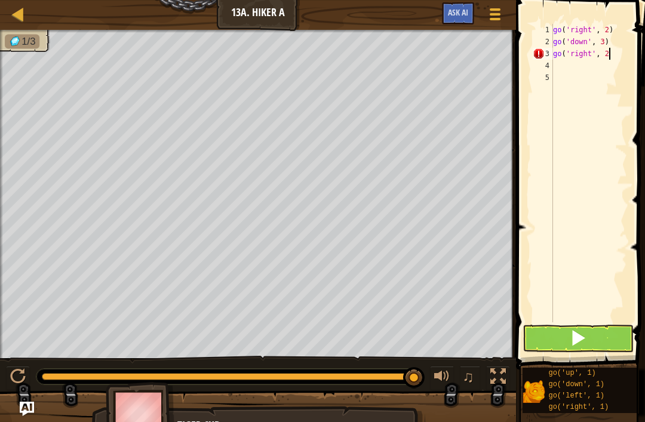
scroll to position [6, 4]
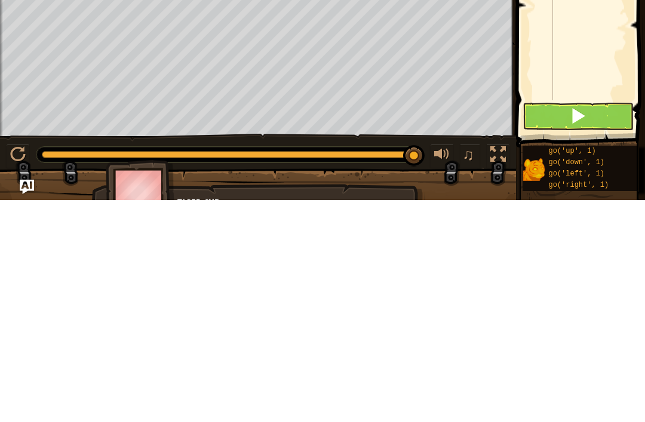
type textarea "go('right', 2)"
click at [598, 325] on button at bounding box center [578, 338] width 111 height 27
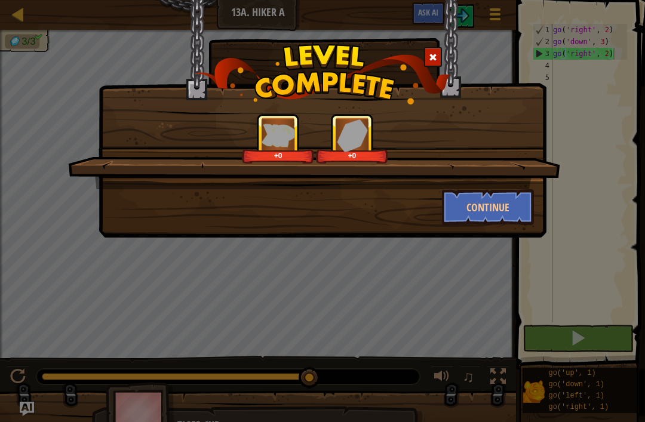
click at [488, 209] on button "Continue" at bounding box center [488, 207] width 93 height 36
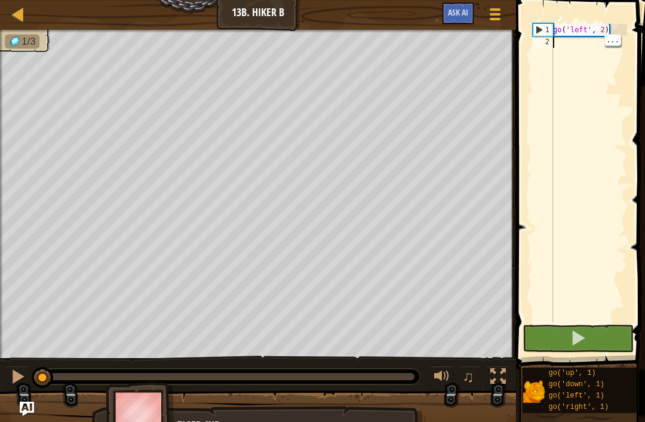
click at [573, 48] on div "go ( 'left' , 2 )" at bounding box center [589, 185] width 76 height 322
type textarea "u"
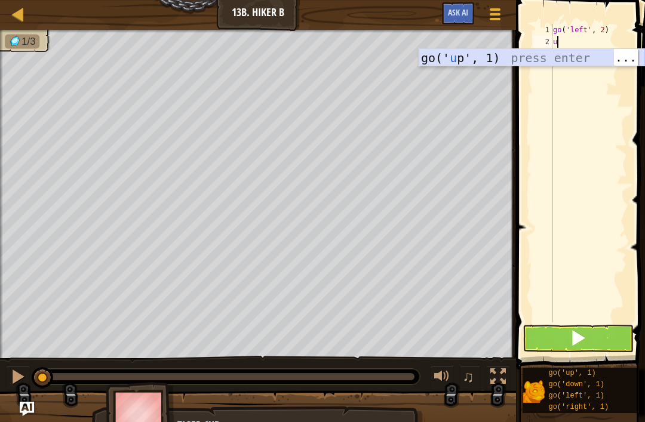
click at [509, 56] on div "go(' u p', 1) press enter" at bounding box center [532, 76] width 226 height 54
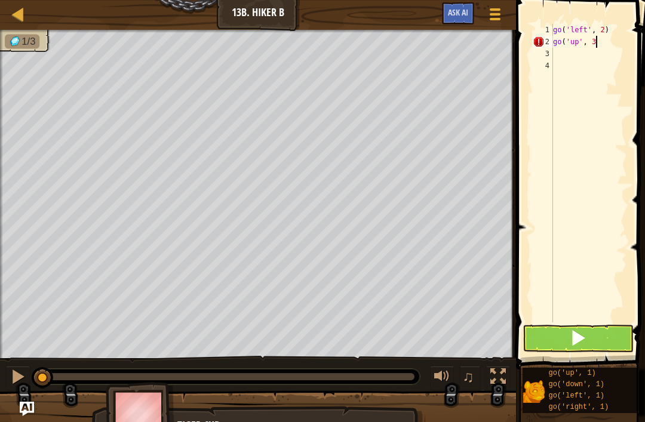
scroll to position [6, 3]
type textarea "go('up', 3)"
type textarea "l"
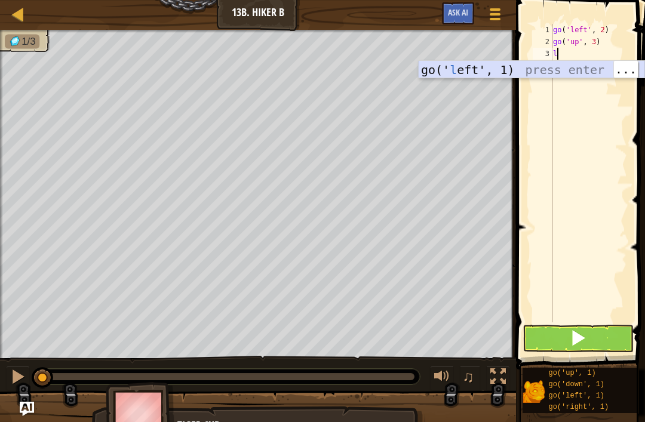
click at [481, 70] on div "go(' l eft', 1) press enter" at bounding box center [532, 88] width 226 height 54
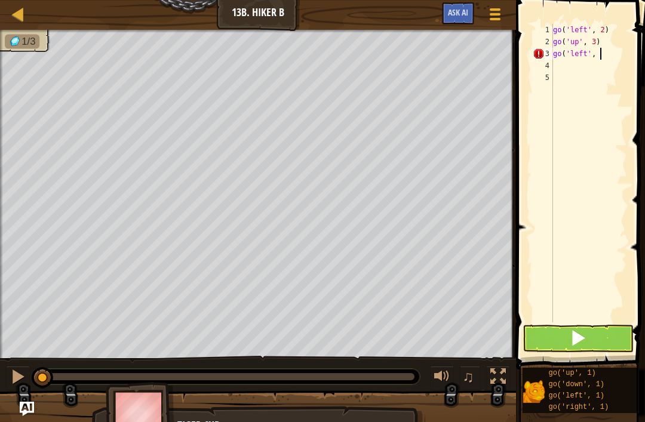
scroll to position [6, 4]
type textarea "go('left', 2)"
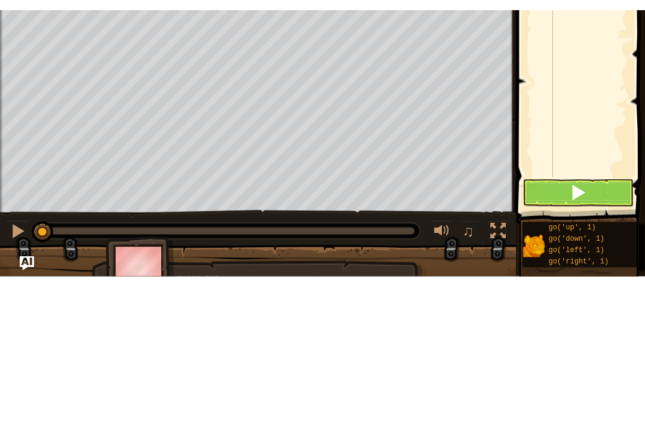
scroll to position [6, 0]
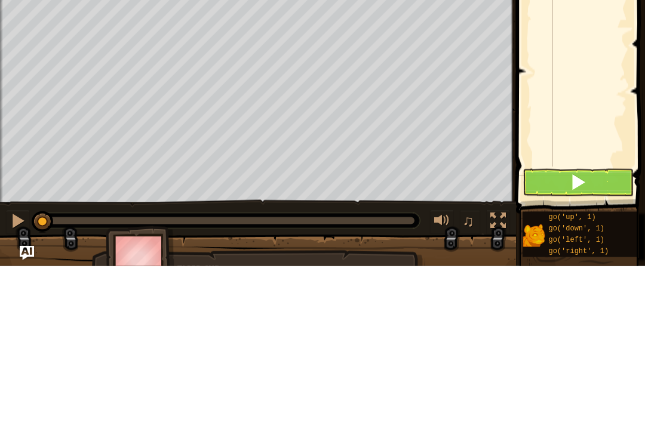
click at [603, 325] on button at bounding box center [578, 338] width 111 height 27
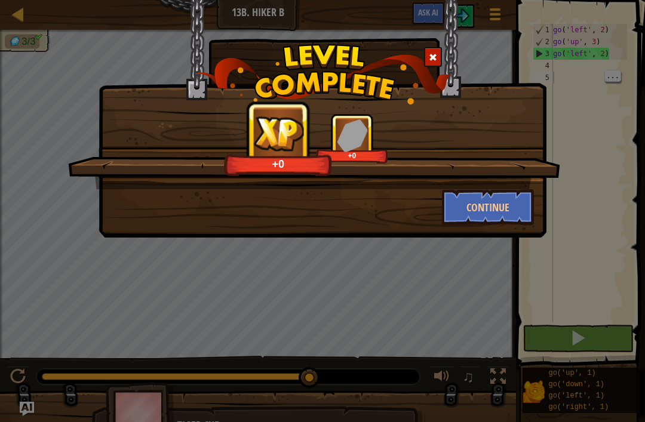
click at [508, 214] on button "Continue" at bounding box center [488, 207] width 93 height 36
